Goal: Transaction & Acquisition: Purchase product/service

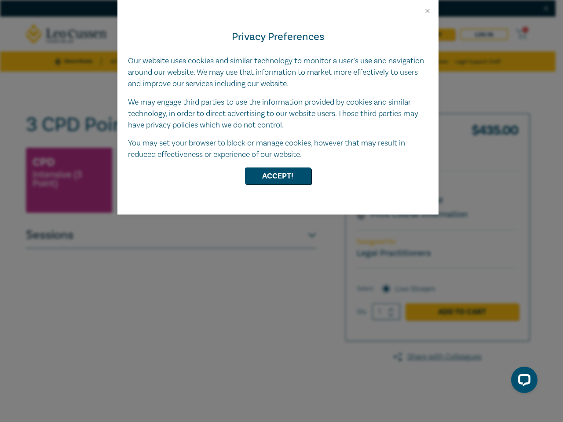
click at [281, 211] on div "Privacy Preferences Our website uses cookies and similar technology to monitor …" at bounding box center [277, 115] width 321 height 200
click at [427, 11] on button "Close" at bounding box center [427, 11] width 8 height 8
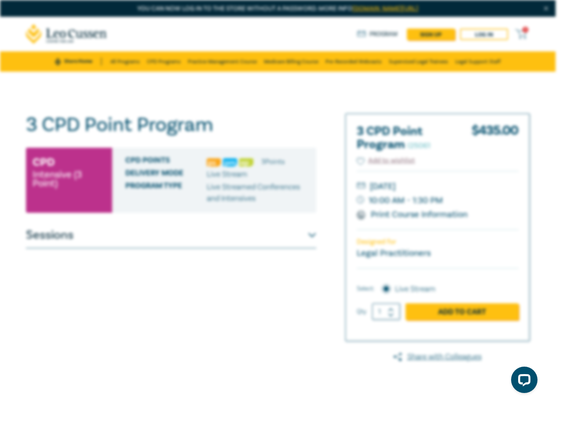
click at [278, 162] on button "Accept!" at bounding box center [278, 153] width 66 height 17
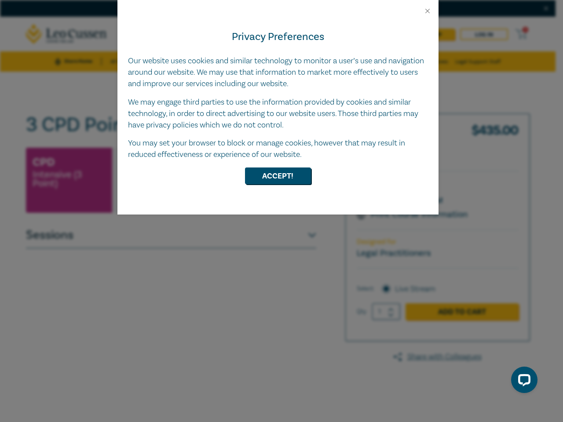
click at [281, 211] on div "Privacy Preferences Our website uses cookies and similar technology to monitor …" at bounding box center [277, 115] width 321 height 200
click at [427, 11] on button "Close" at bounding box center [427, 11] width 8 height 8
click at [278, 176] on button "Accept!" at bounding box center [278, 175] width 66 height 17
